Goal: Task Accomplishment & Management: Manage account settings

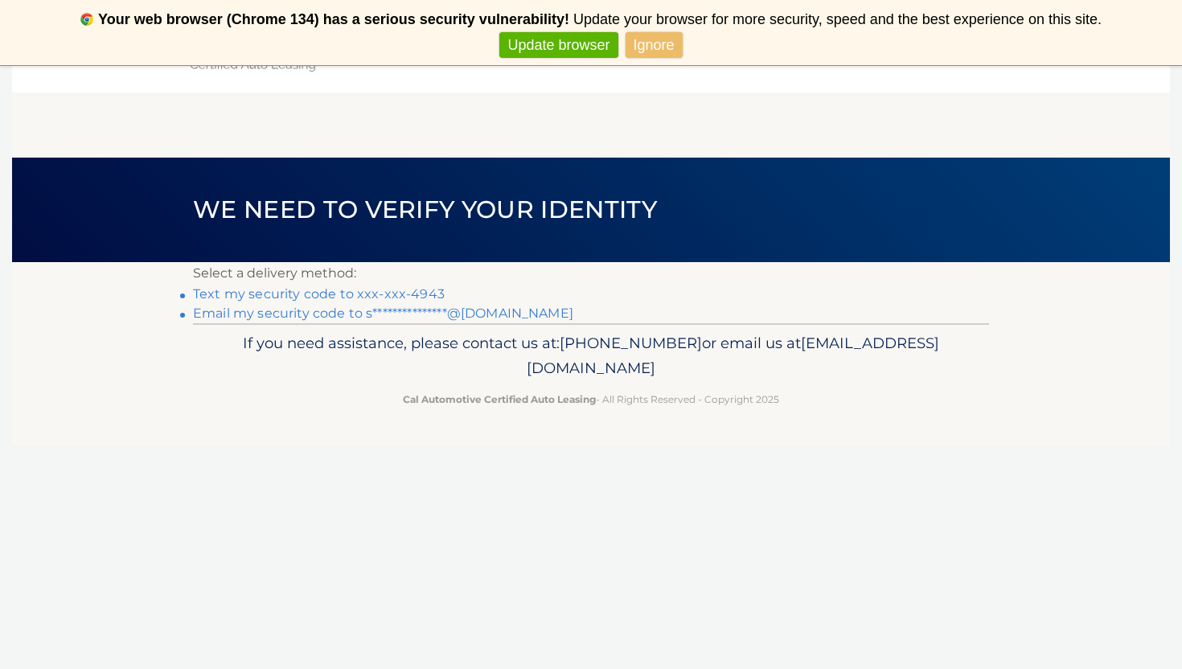
click at [391, 293] on link "Text my security code to xxx-xxx-4943" at bounding box center [319, 293] width 252 height 15
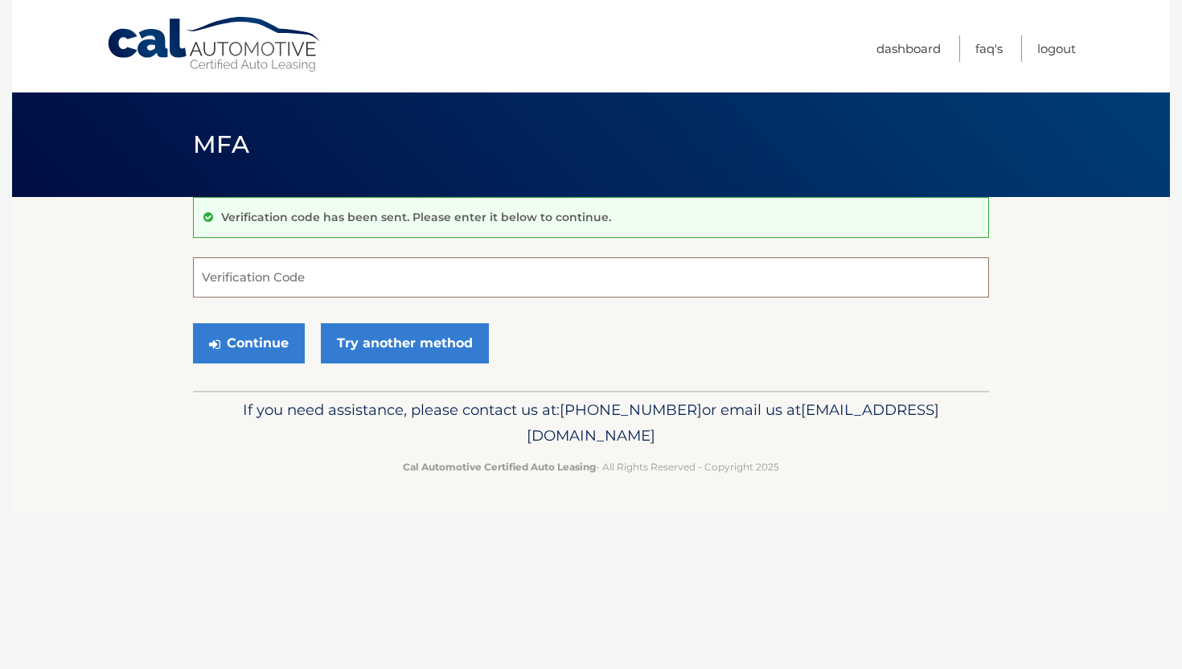
drag, startPoint x: 262, startPoint y: 290, endPoint x: 262, endPoint y: 279, distance: 10.5
click at [262, 289] on input "Verification Code" at bounding box center [591, 277] width 796 height 40
type input "957580"
click at [234, 349] on button "Continue" at bounding box center [249, 343] width 112 height 40
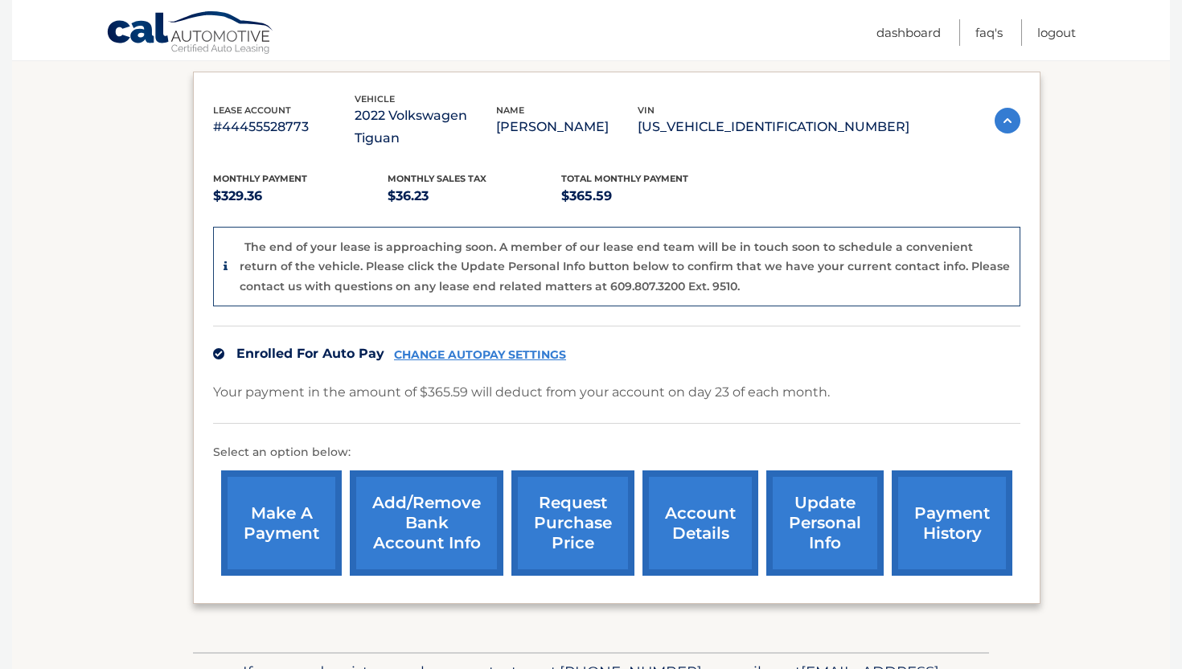
scroll to position [277, 0]
